Goal: Task Accomplishment & Management: Manage account settings

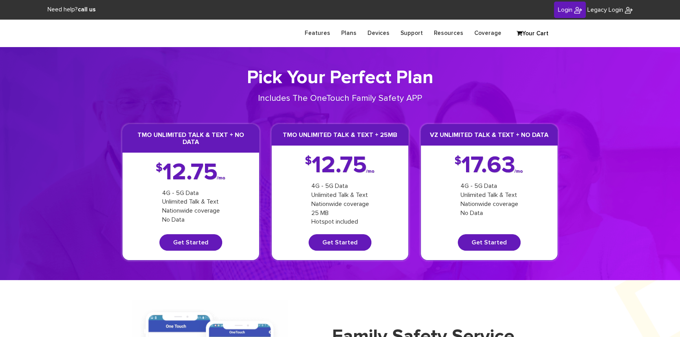
click at [564, 8] on span "Login" at bounding box center [565, 10] width 15 height 6
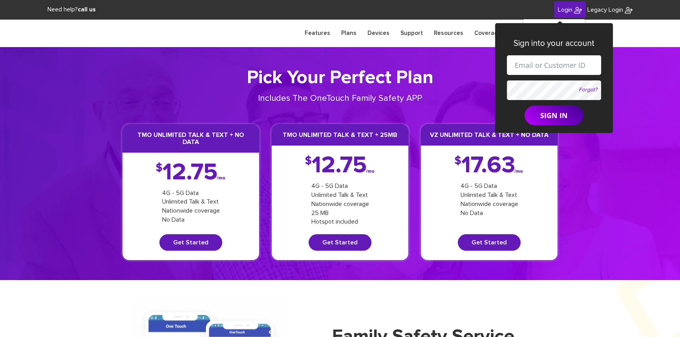
click at [519, 66] on input "text" at bounding box center [554, 65] width 94 height 20
paste input "[EMAIL_ADDRESS][DOMAIN_NAME]"
type input "[EMAIL_ADDRESS][DOMAIN_NAME]"
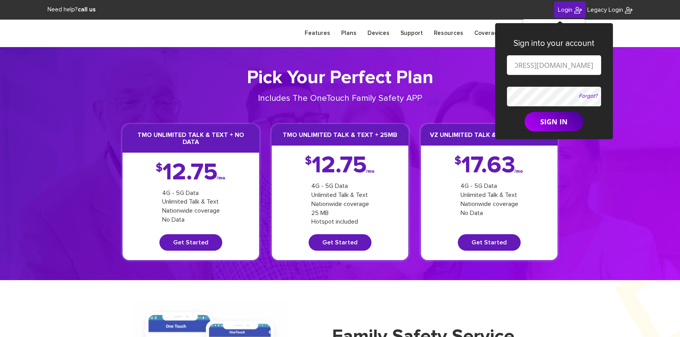
click at [515, 86] on form "[EMAIL_ADDRESS][DOMAIN_NAME] Forgot? SIGN IN" at bounding box center [554, 93] width 94 height 77
click at [537, 121] on button "SIGN IN" at bounding box center [554, 122] width 59 height 20
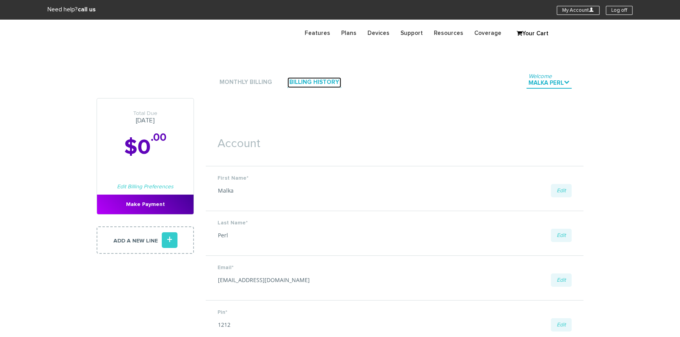
click at [311, 82] on link "Billing History" at bounding box center [315, 82] width 54 height 11
